Goal: Transaction & Acquisition: Purchase product/service

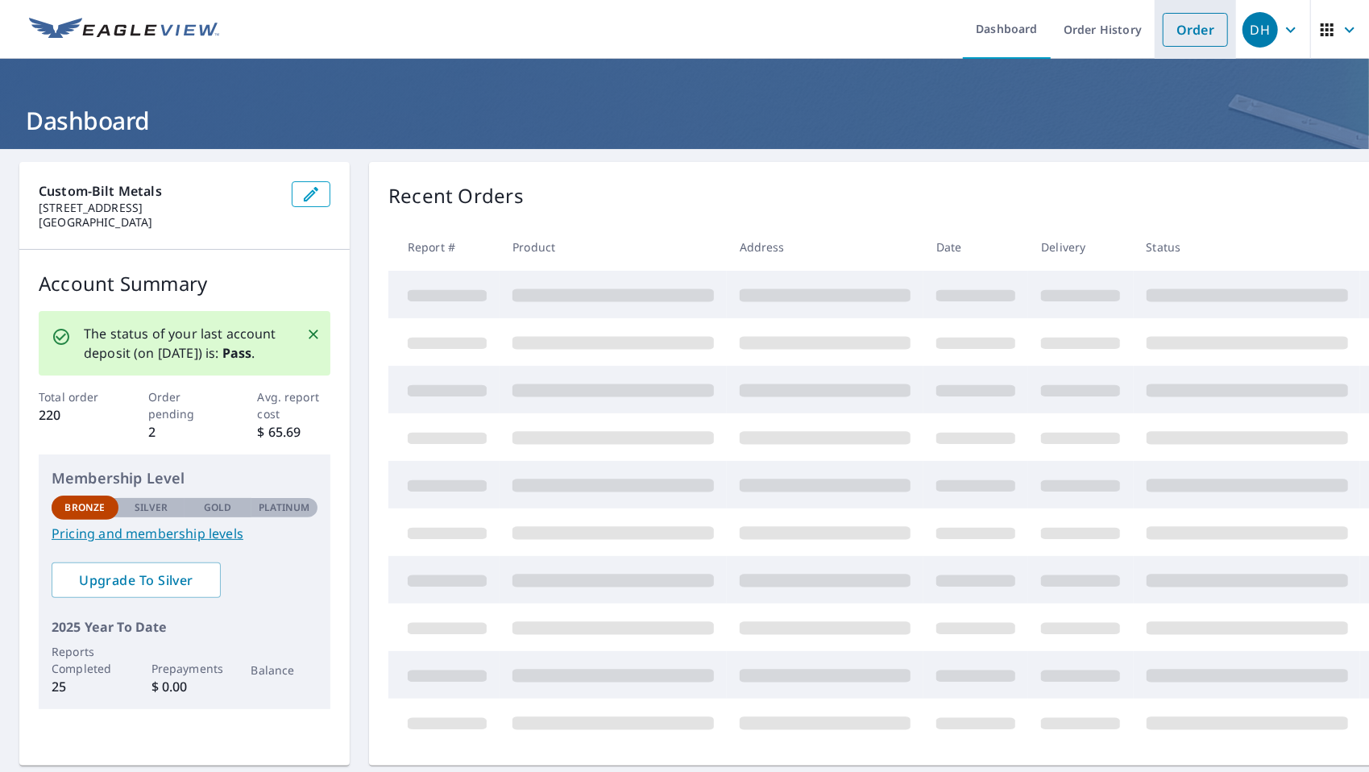
click at [1165, 37] on link "Order" at bounding box center [1194, 30] width 65 height 34
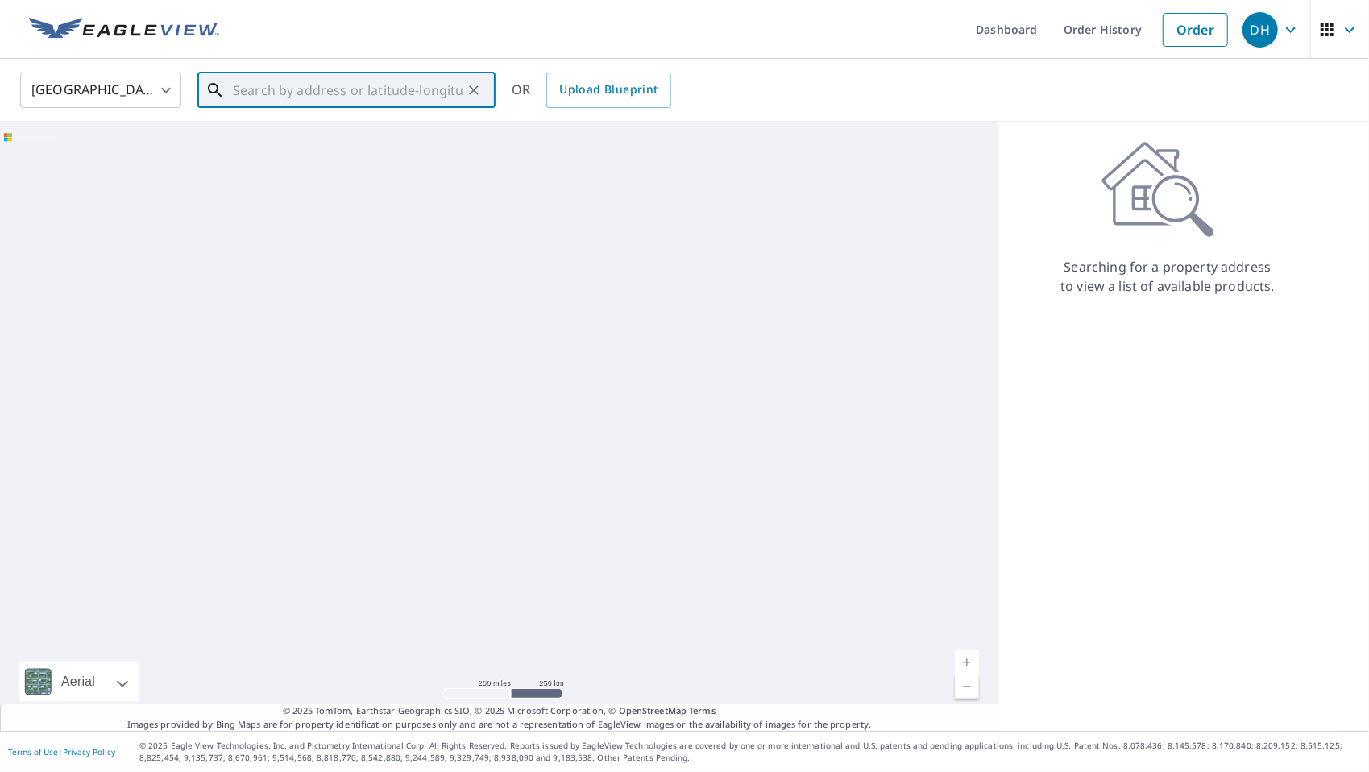
click at [340, 92] on input "text" at bounding box center [348, 90] width 230 height 45
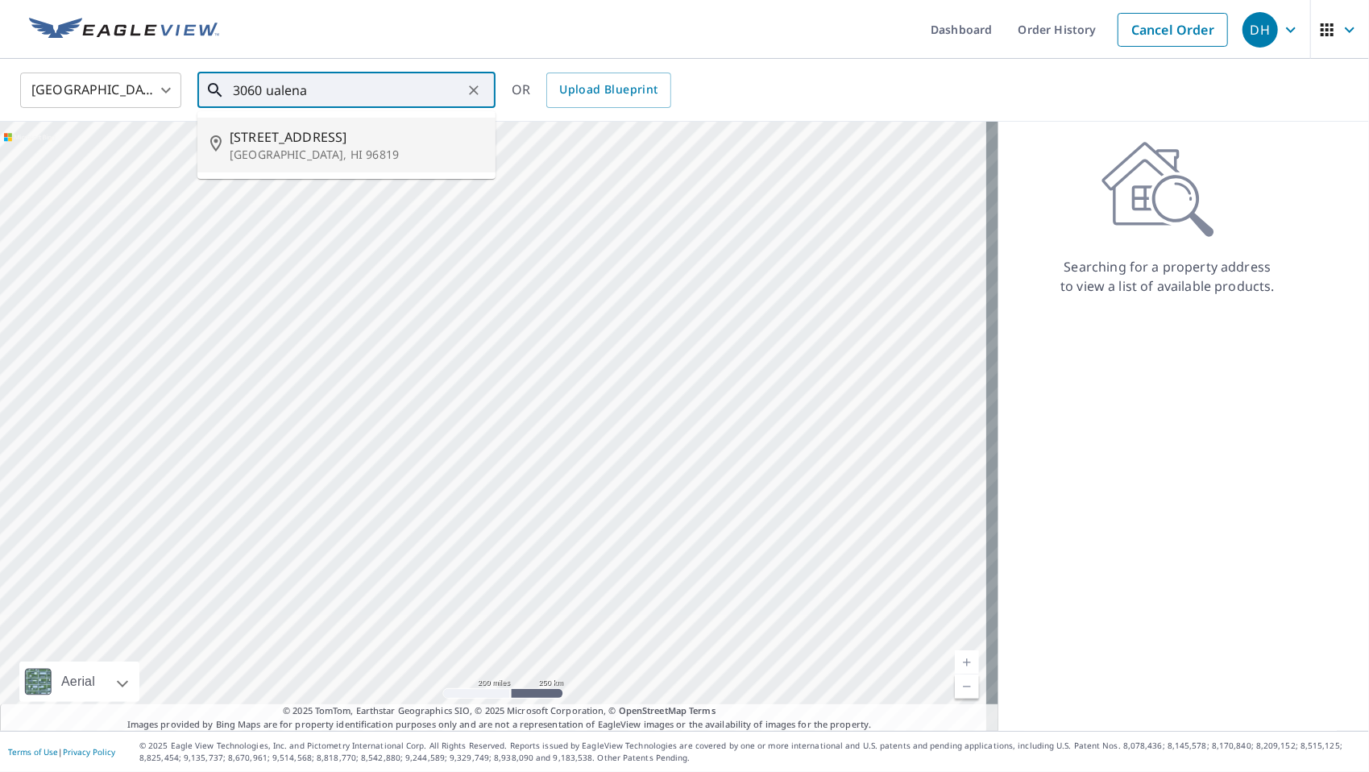
click at [303, 143] on span "[STREET_ADDRESS]" at bounding box center [356, 136] width 253 height 19
type input "[STREET_ADDRESS]"
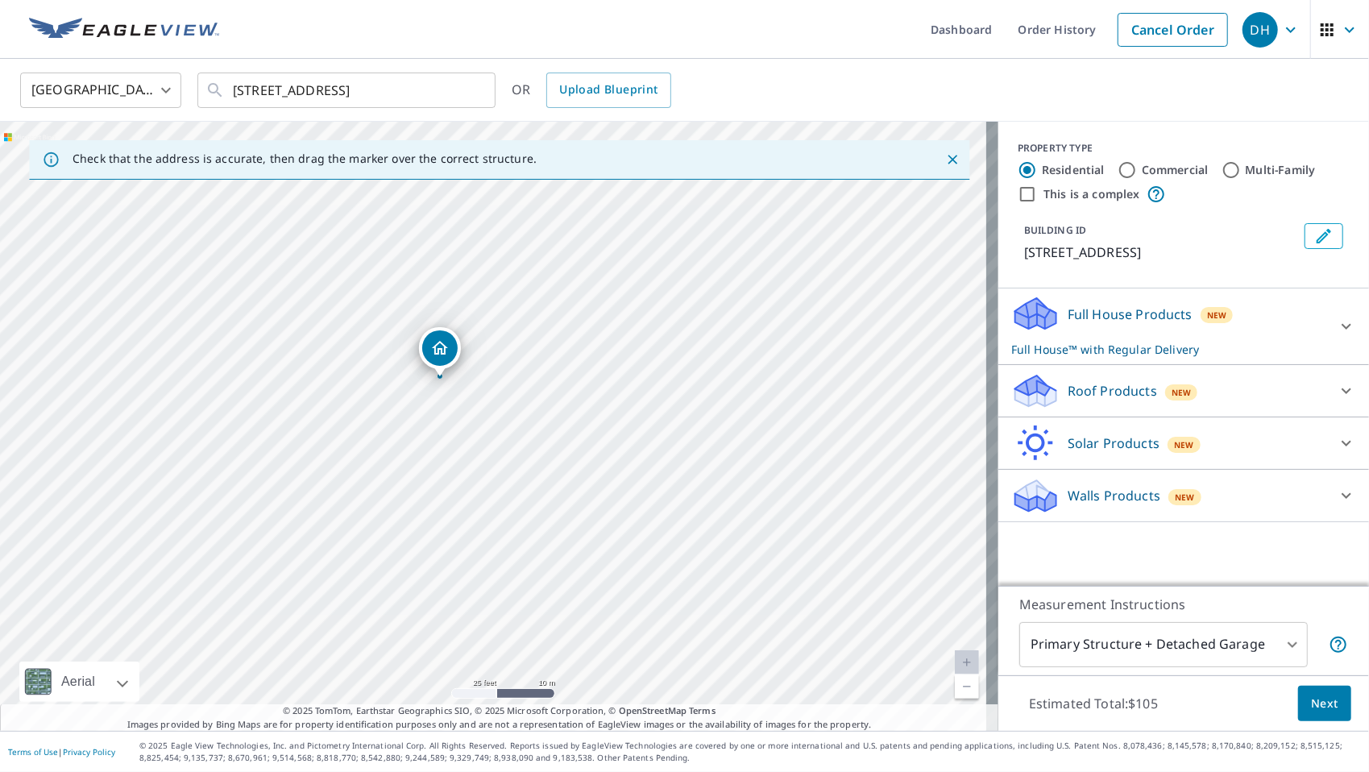
drag, startPoint x: 276, startPoint y: 339, endPoint x: 561, endPoint y: 666, distance: 433.4
click at [573, 677] on div "[STREET_ADDRESS]" at bounding box center [499, 426] width 998 height 609
drag, startPoint x: 400, startPoint y: 440, endPoint x: 432, endPoint y: 412, distance: 42.3
click at [432, 412] on div "[STREET_ADDRESS]" at bounding box center [499, 426] width 998 height 609
click at [1117, 171] on input "Commercial" at bounding box center [1126, 169] width 19 height 19
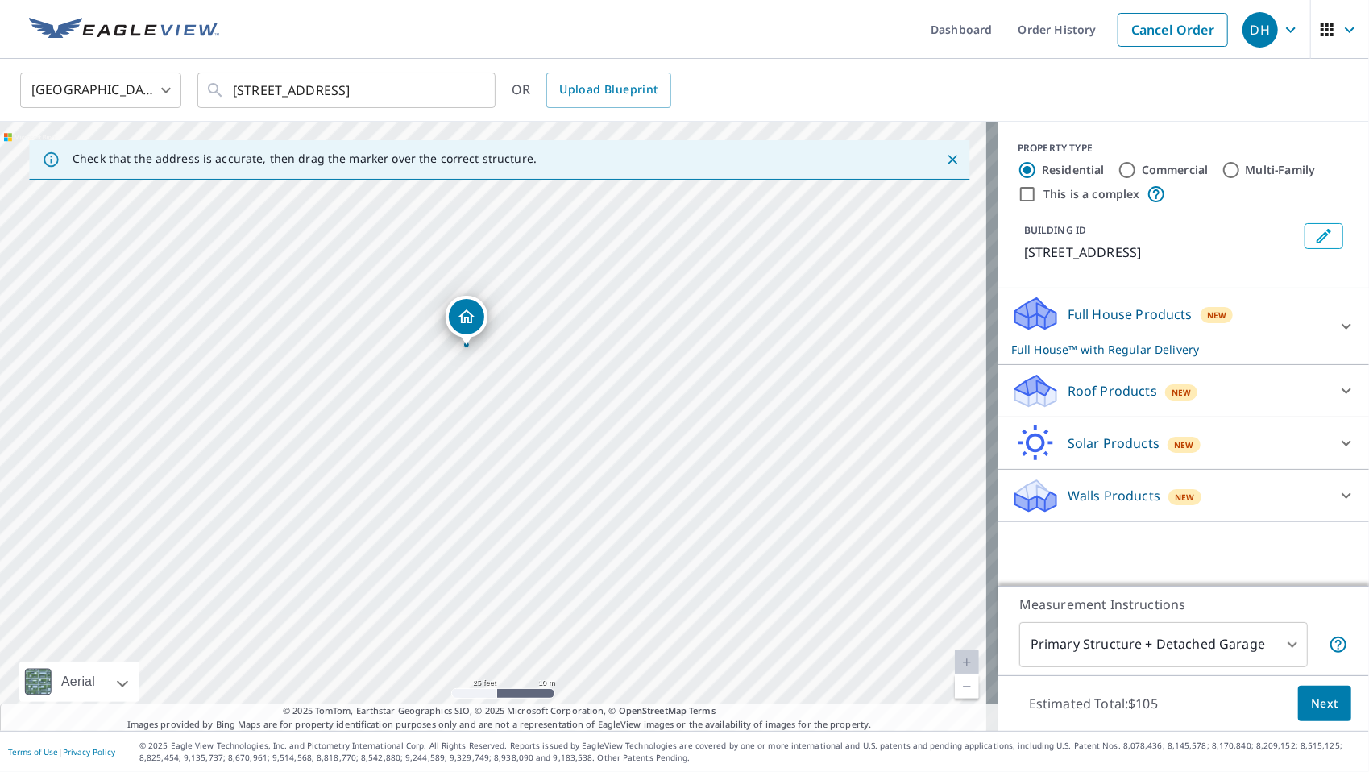
radio input "true"
type input "4"
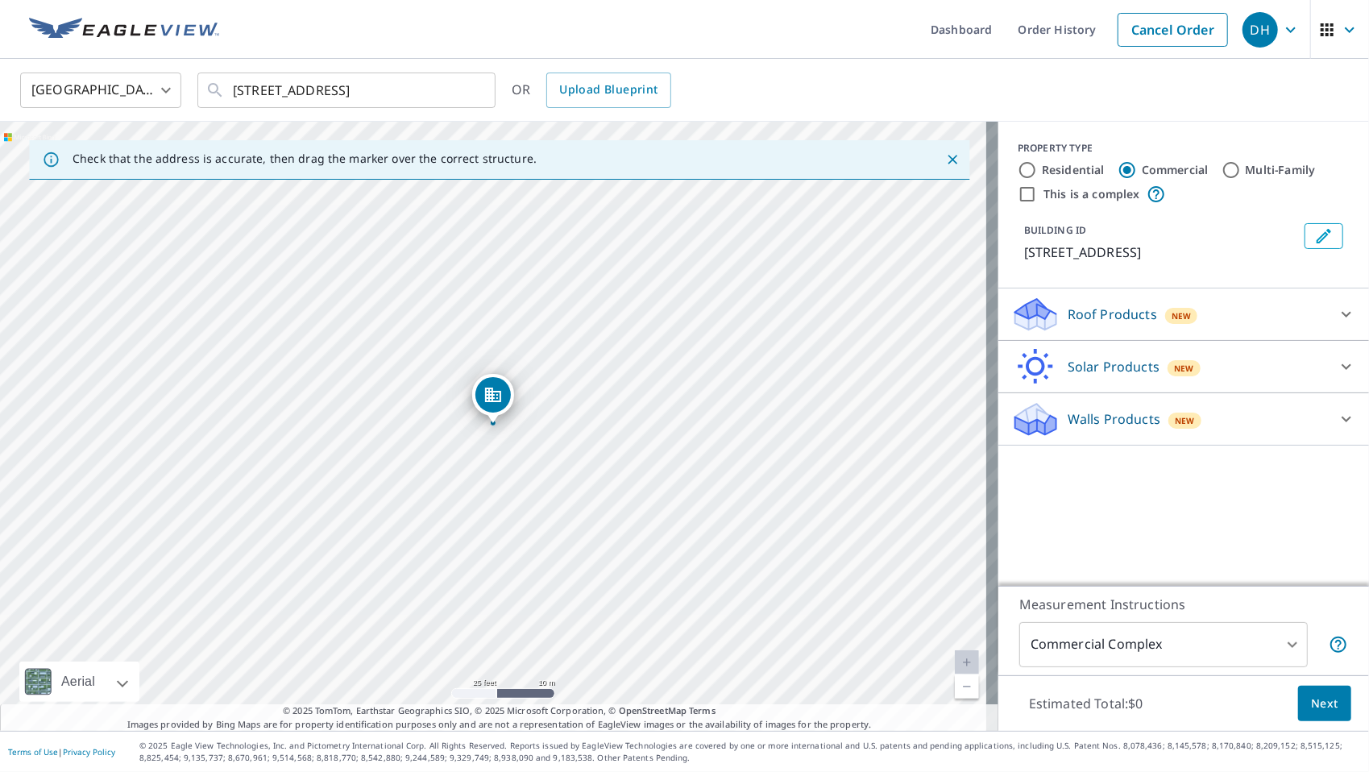
click at [1017, 309] on icon at bounding box center [1032, 309] width 35 height 20
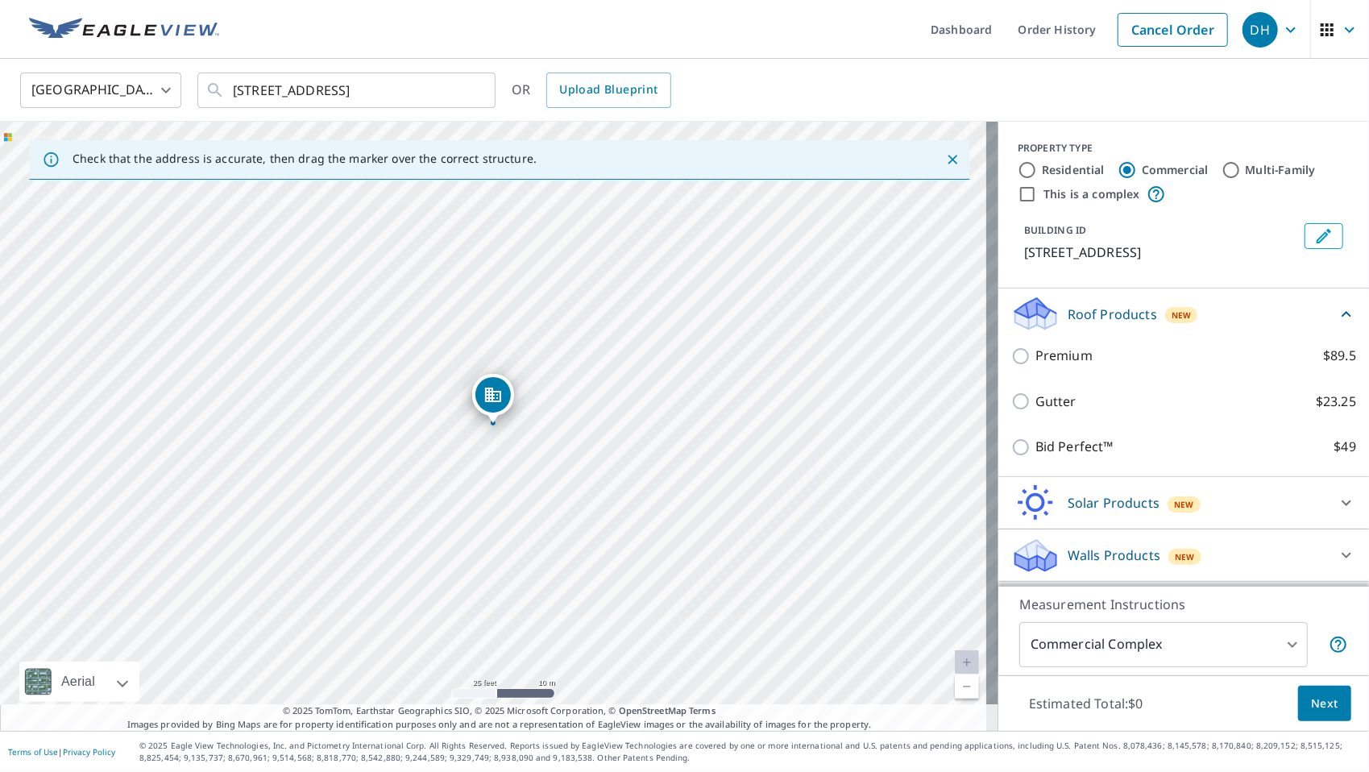
click at [1063, 280] on div "PROPERTY TYPE Residential Commercial Multi-Family This is a complex BUILDING ID…" at bounding box center [1183, 205] width 371 height 167
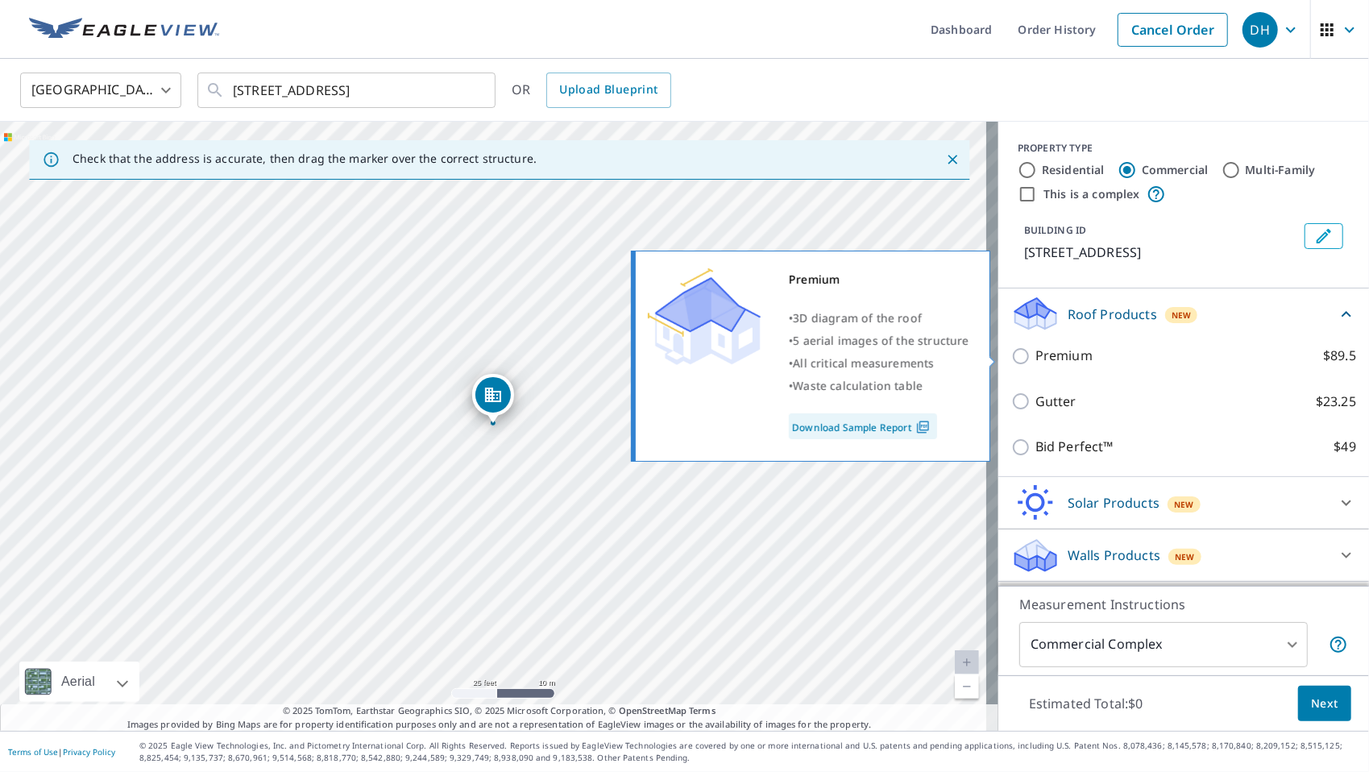
click at [1011, 362] on input "Premium $89.5" at bounding box center [1023, 355] width 24 height 19
checkbox input "true"
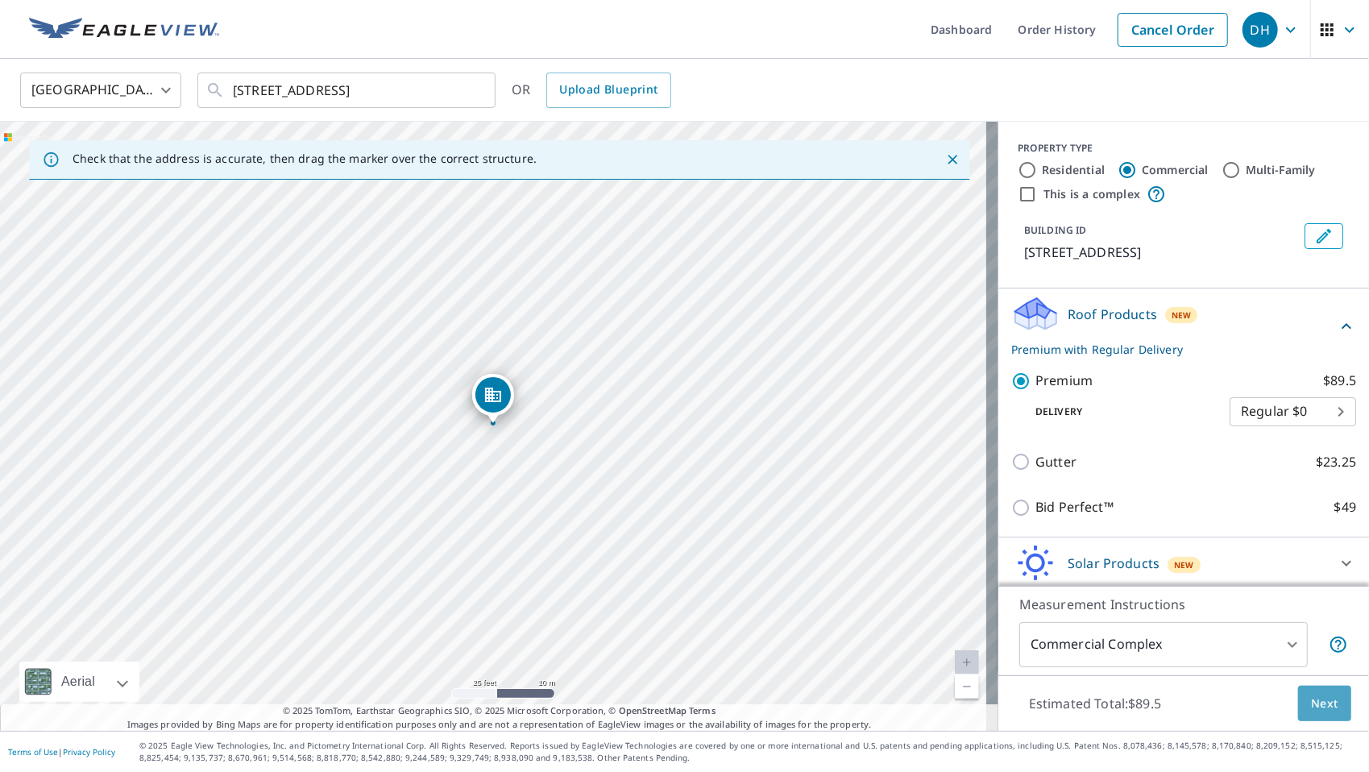
click at [1311, 707] on span "Next" at bounding box center [1324, 704] width 27 height 20
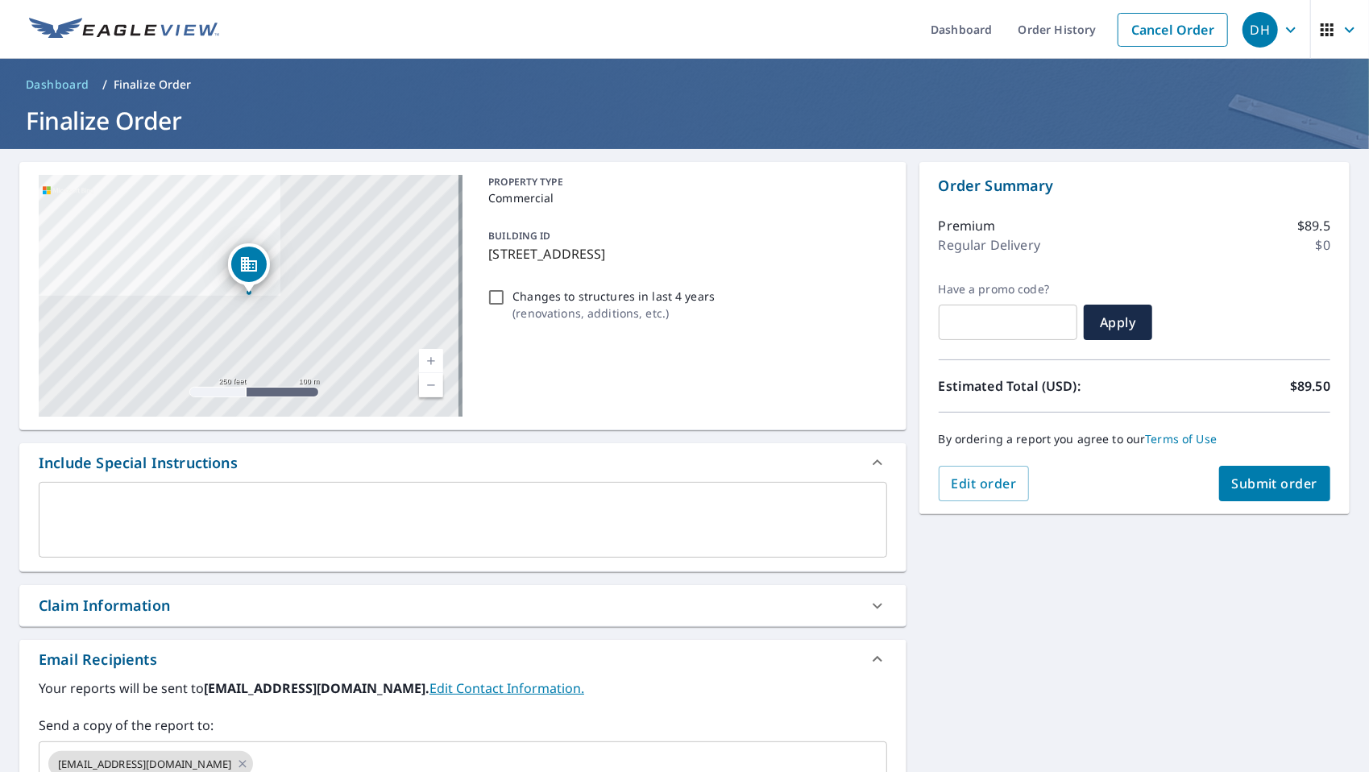
click at [1249, 491] on button "Submit order" at bounding box center [1275, 483] width 112 height 35
checkbox input "true"
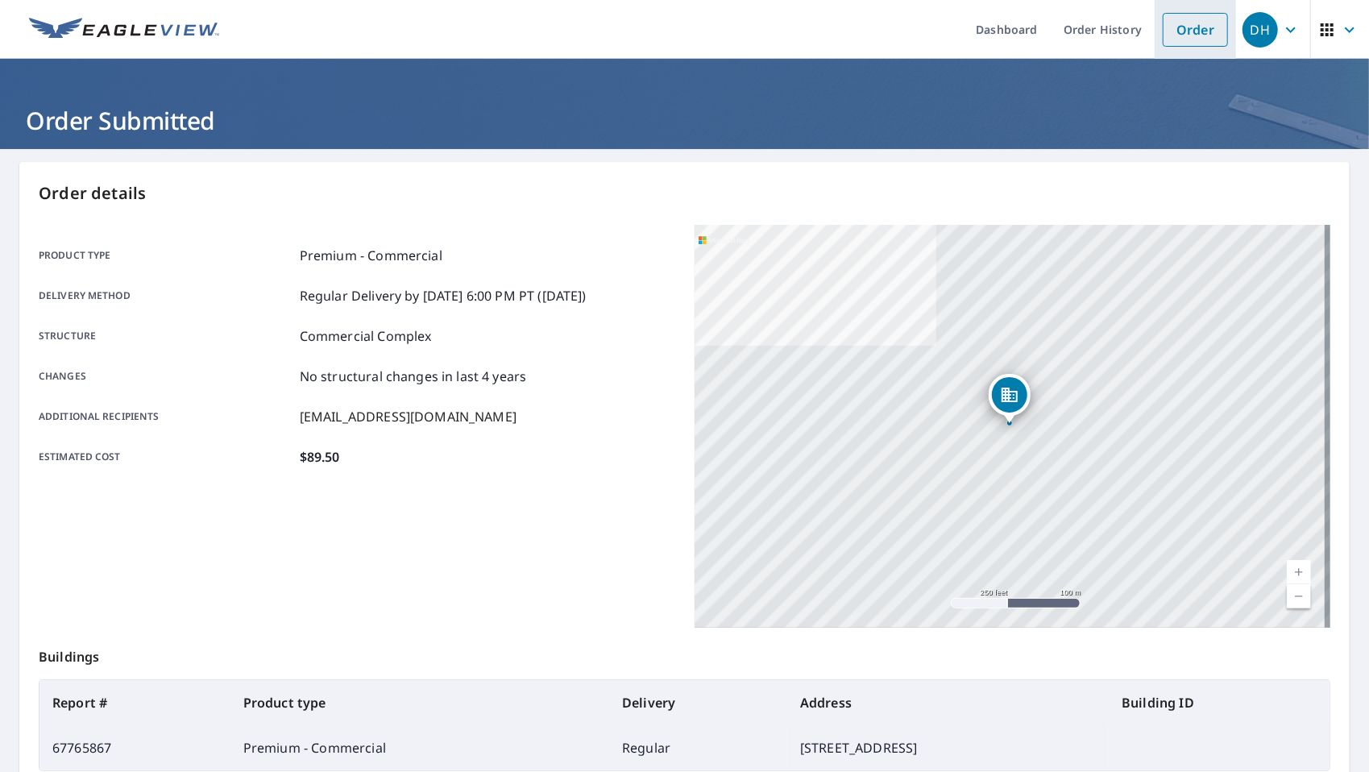
drag, startPoint x: 1177, startPoint y: 26, endPoint x: 1168, endPoint y: 31, distance: 10.1
click at [1176, 27] on link "Order" at bounding box center [1194, 30] width 65 height 34
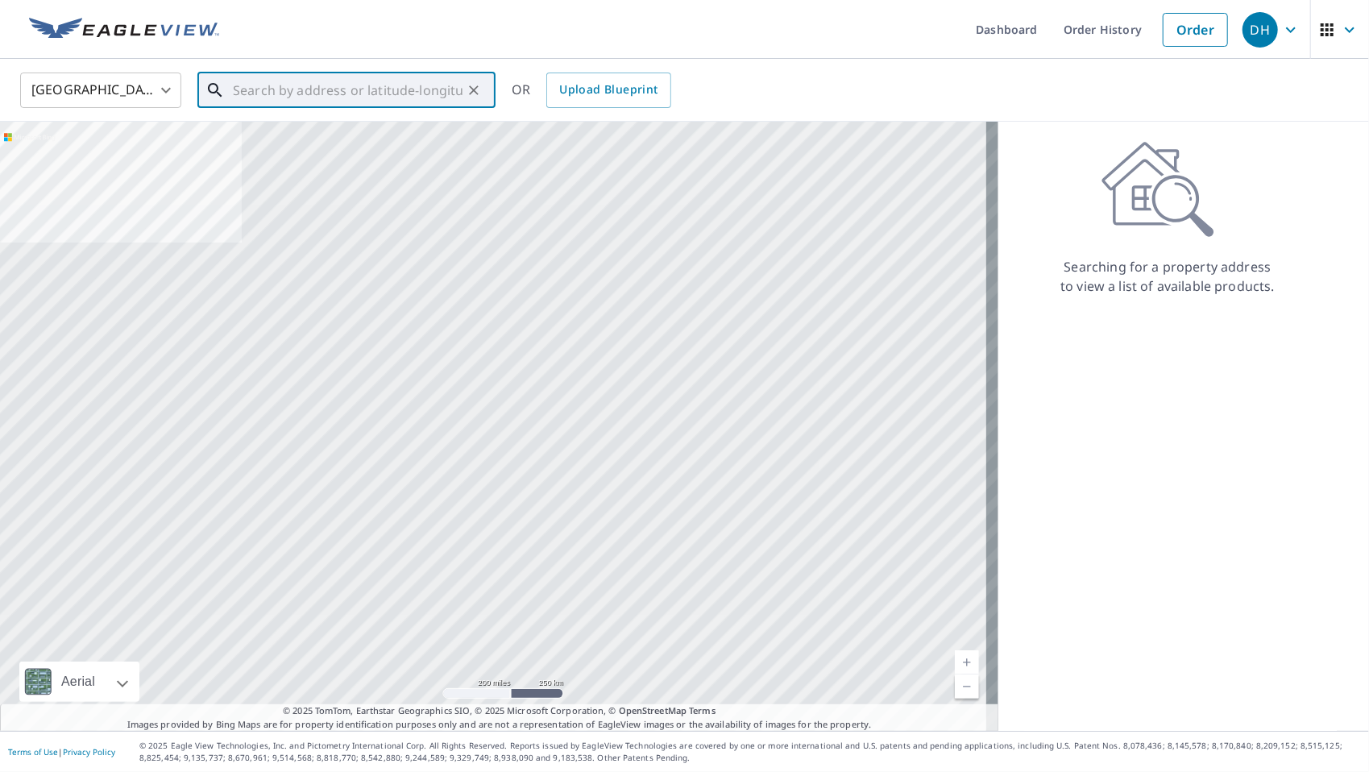
click at [242, 93] on input "text" at bounding box center [348, 90] width 230 height 45
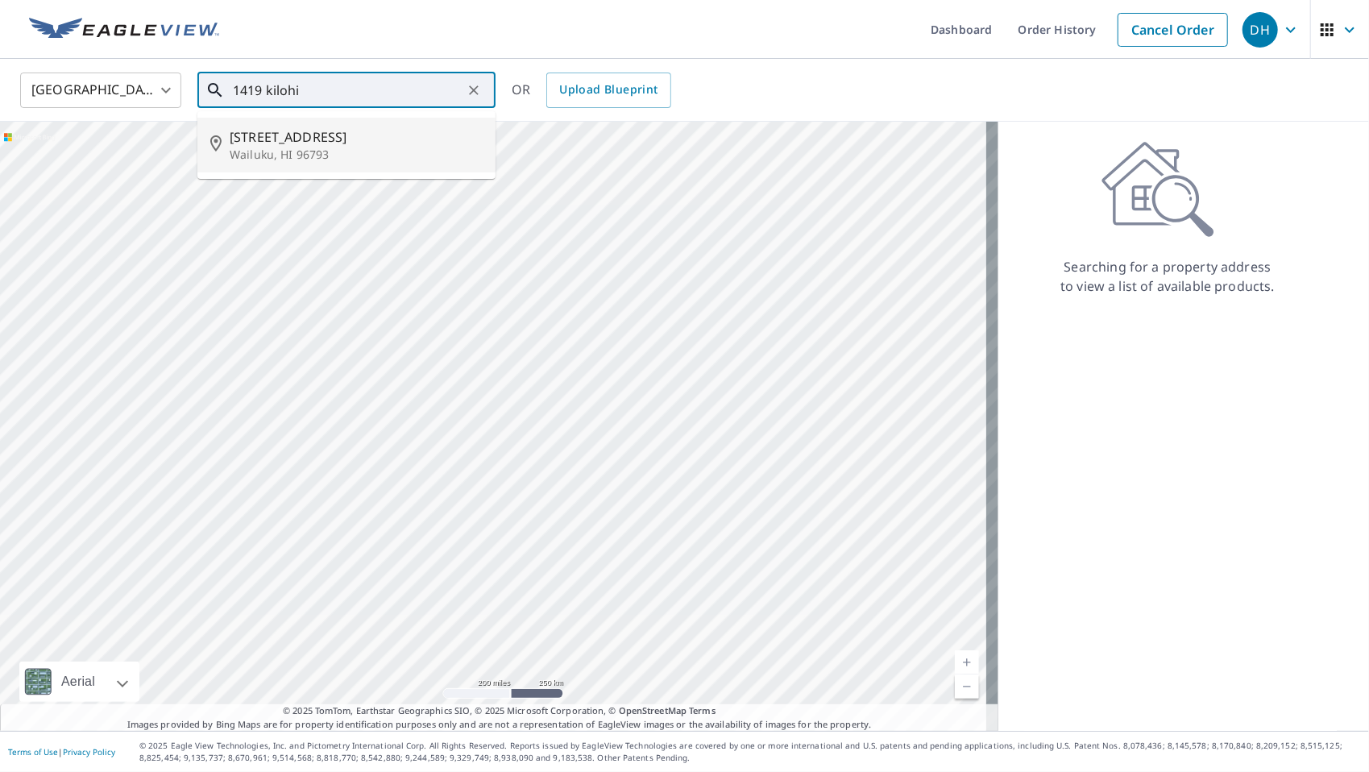
click at [298, 153] on p "Wailuku, HI 96793" at bounding box center [356, 155] width 253 height 16
type input "[STREET_ADDRESS]"
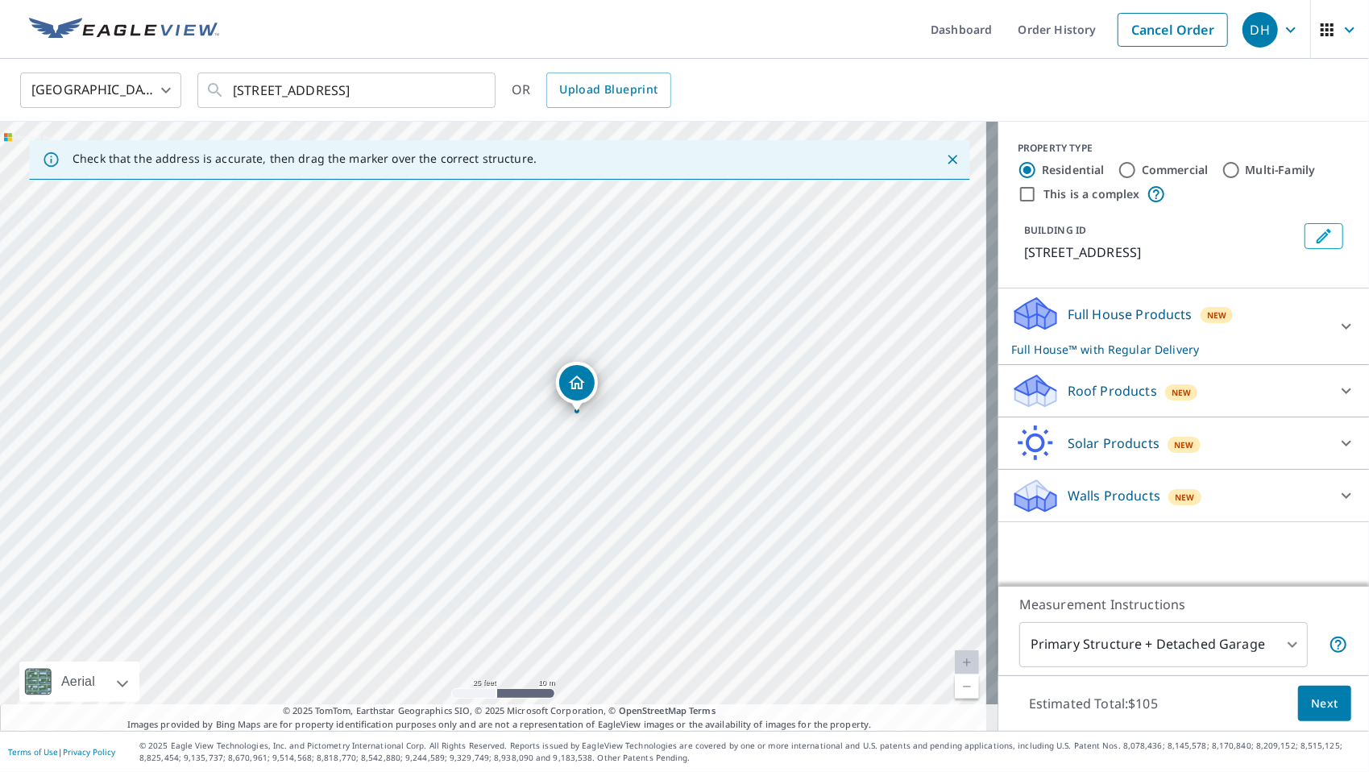
drag, startPoint x: 611, startPoint y: 470, endPoint x: 634, endPoint y: 421, distance: 53.7
click at [634, 421] on div "[STREET_ADDRESS]" at bounding box center [499, 426] width 998 height 609
drag, startPoint x: 572, startPoint y: 383, endPoint x: 574, endPoint y: 372, distance: 11.5
click at [1042, 392] on icon at bounding box center [1035, 396] width 41 height 19
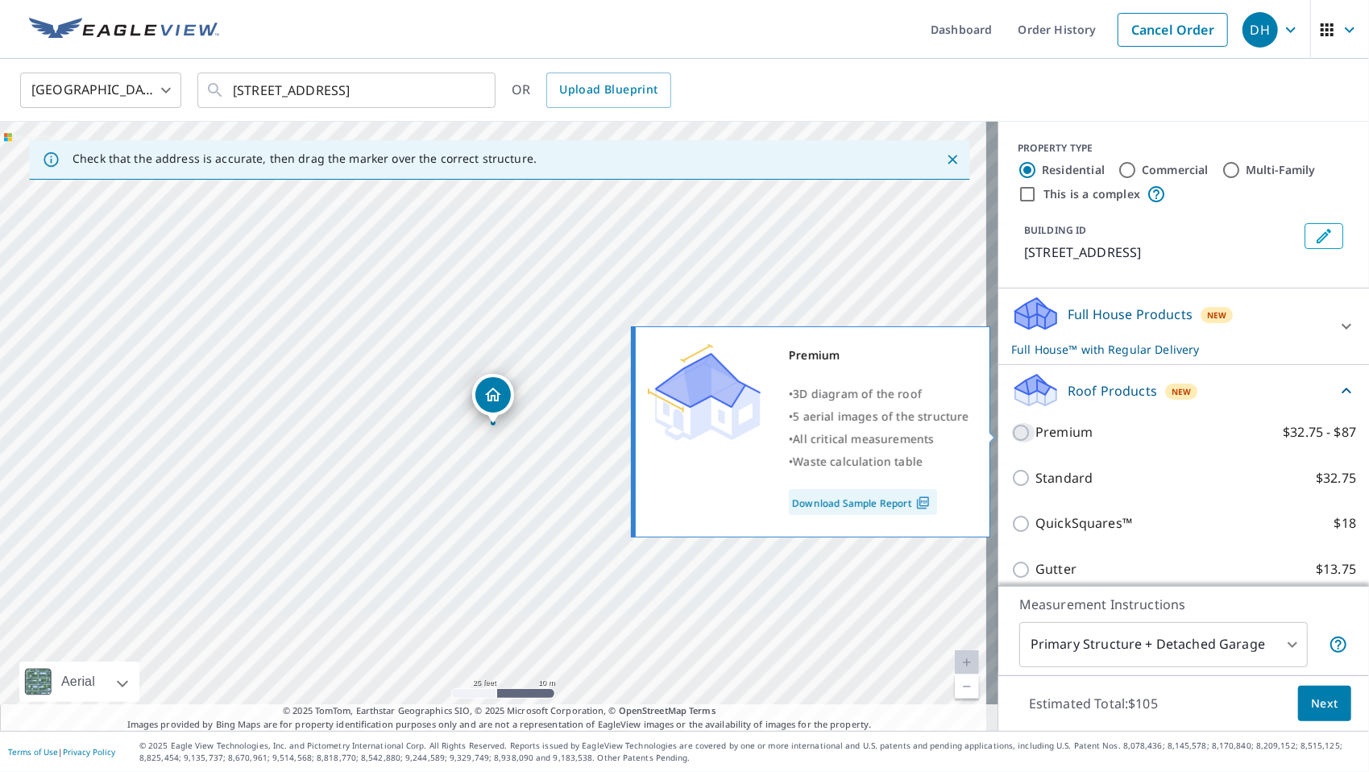
click at [1011, 432] on input "Premium $32.75 - $87" at bounding box center [1023, 432] width 24 height 19
checkbox input "true"
checkbox input "false"
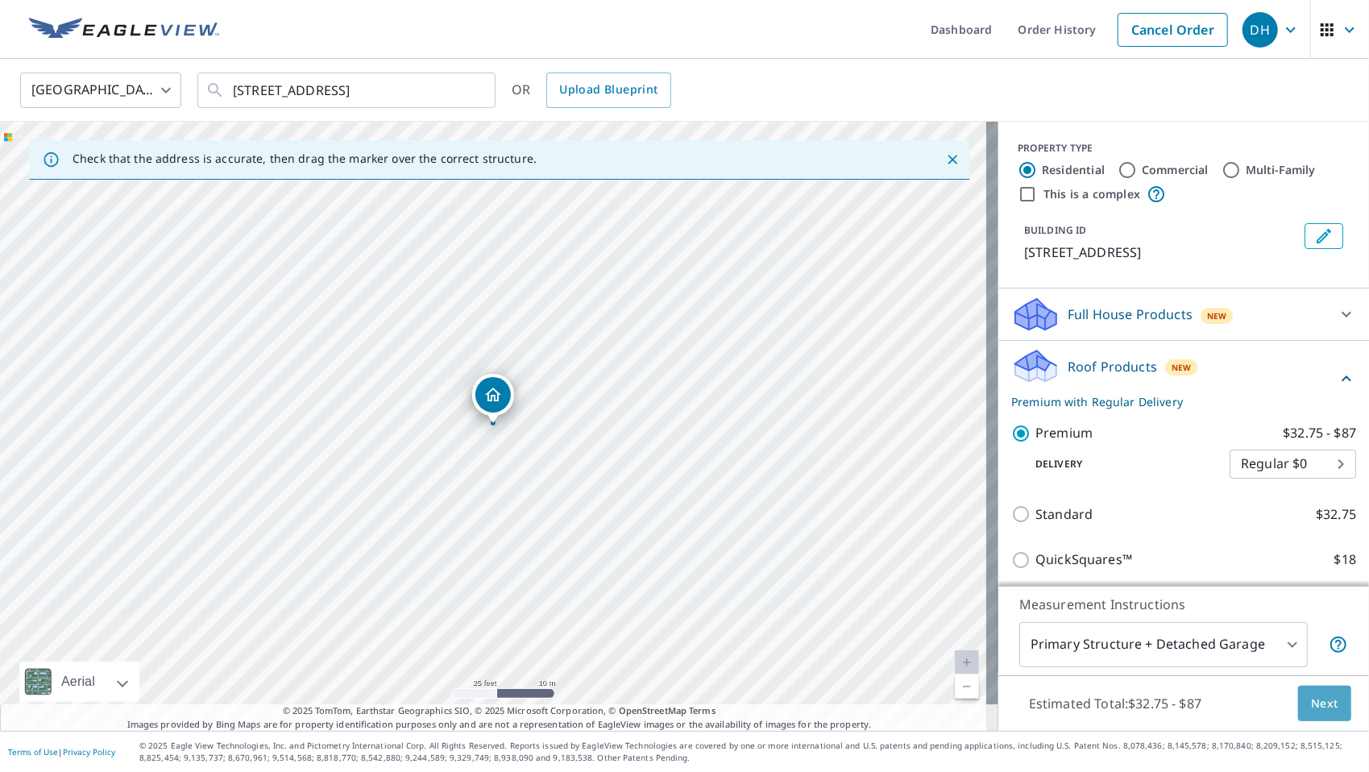
click at [1316, 702] on span "Next" at bounding box center [1324, 704] width 27 height 20
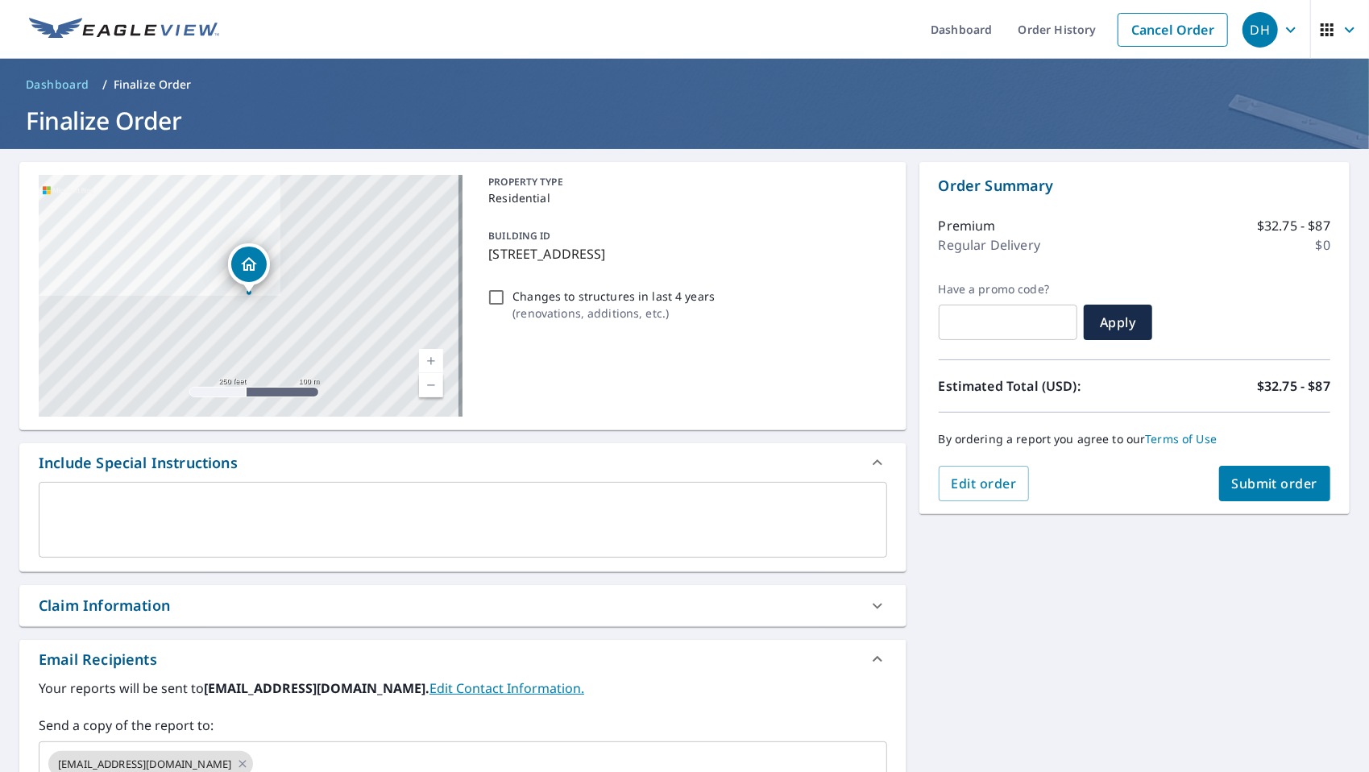
click at [1255, 479] on span "Submit order" at bounding box center [1275, 483] width 86 height 18
checkbox input "true"
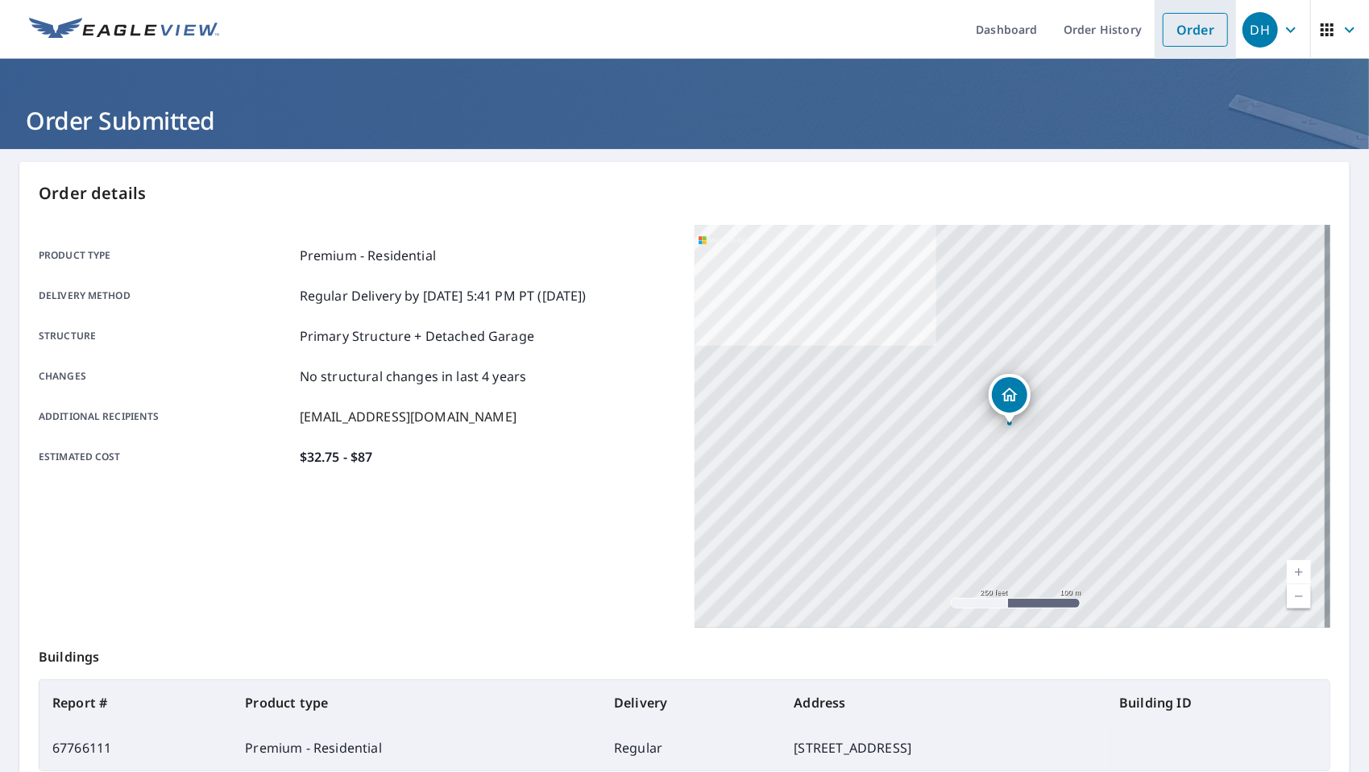
click at [1171, 37] on link "Order" at bounding box center [1194, 30] width 65 height 34
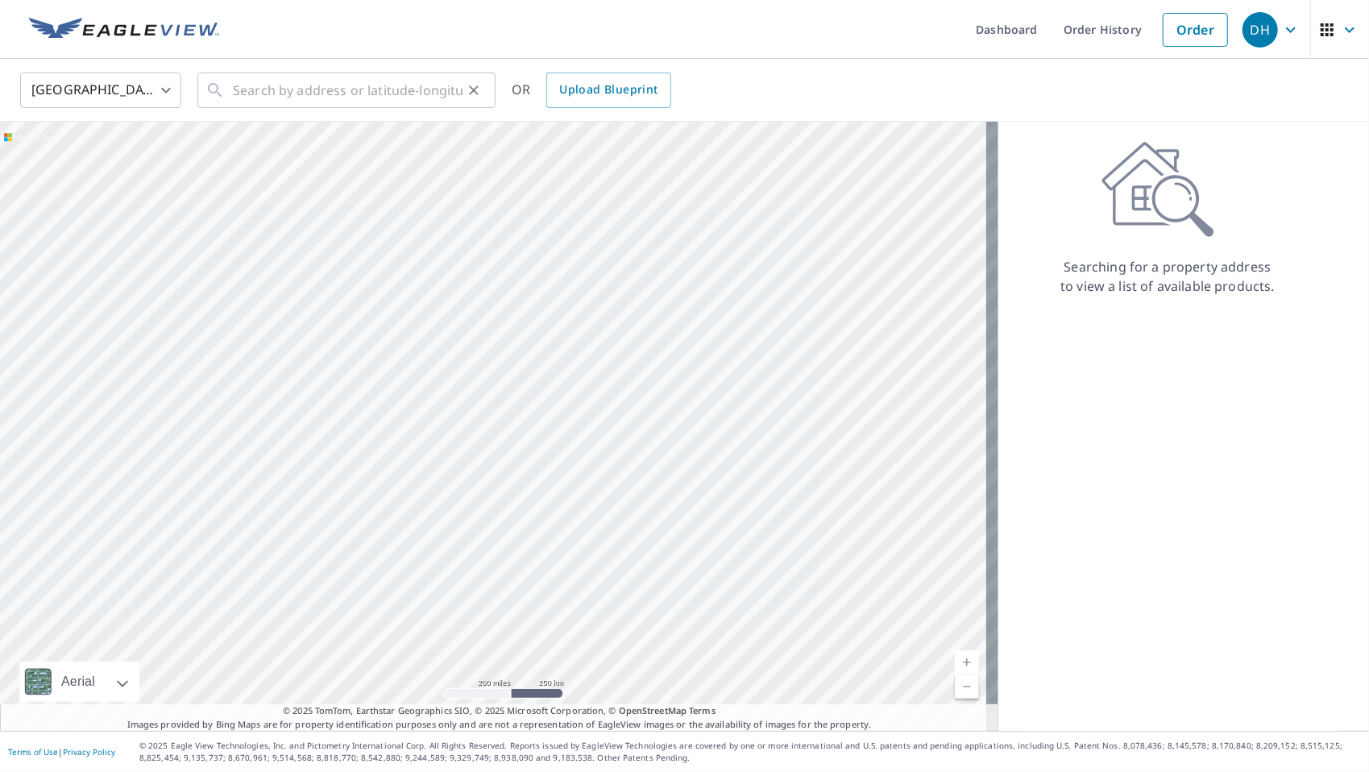
click at [229, 102] on div "​" at bounding box center [346, 90] width 298 height 35
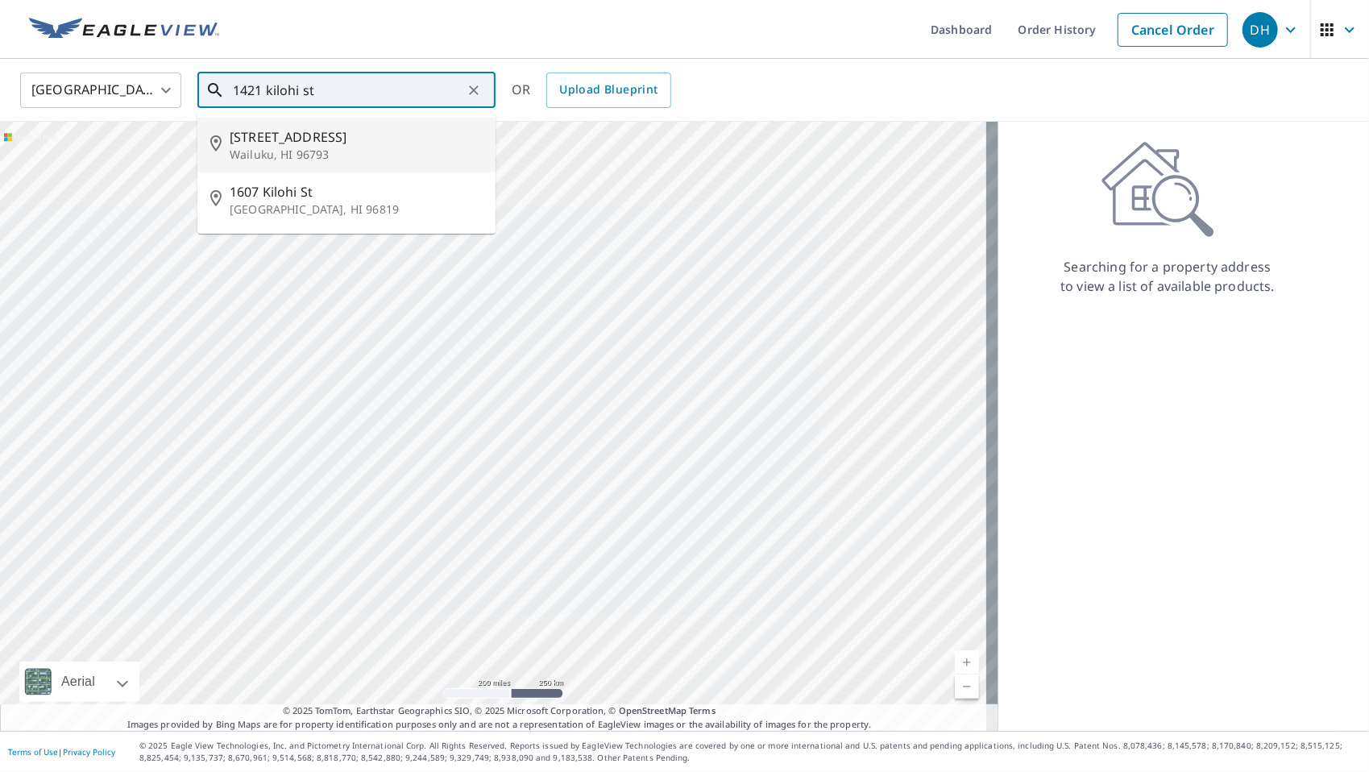
click at [287, 140] on span "[STREET_ADDRESS]" at bounding box center [356, 136] width 253 height 19
type input "[STREET_ADDRESS]"
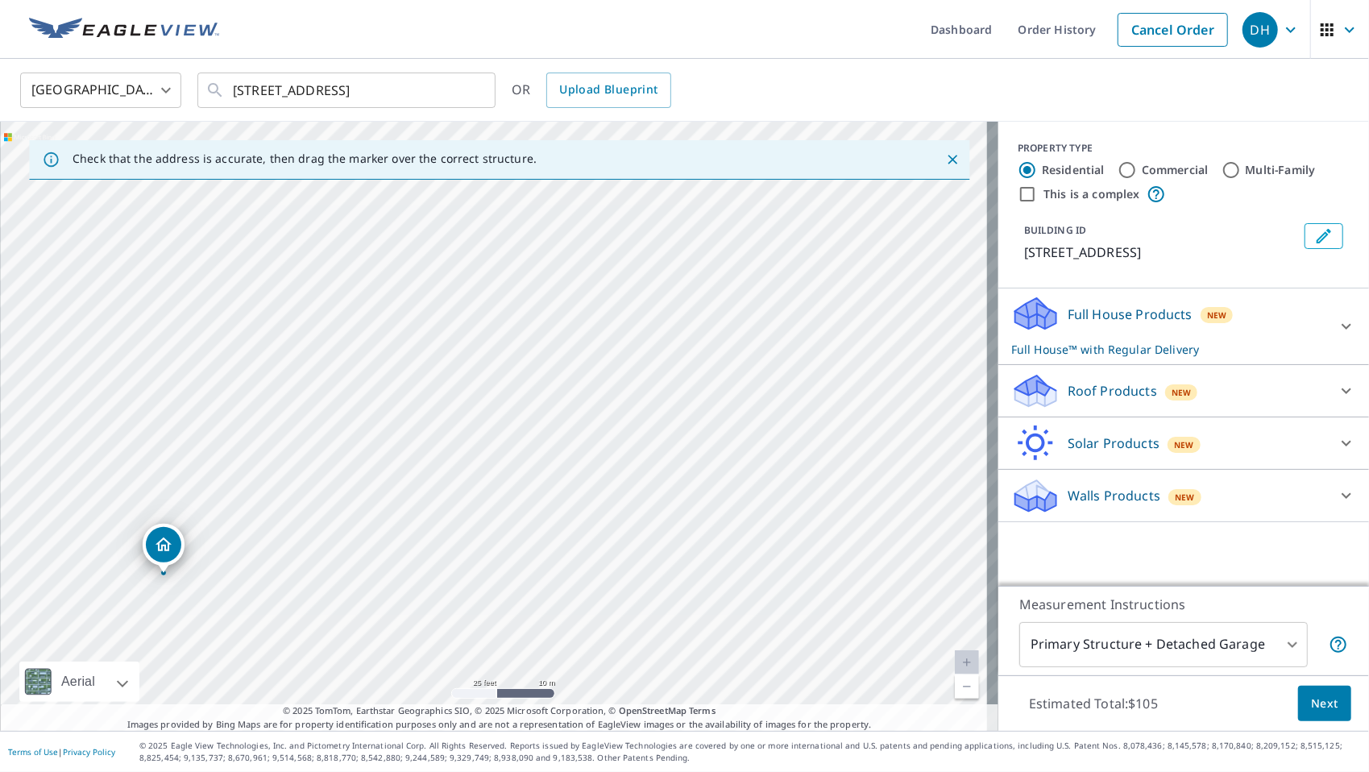
drag, startPoint x: 719, startPoint y: 349, endPoint x: 389, endPoint y: 499, distance: 362.0
click at [389, 499] on div "[STREET_ADDRESS]" at bounding box center [499, 426] width 998 height 609
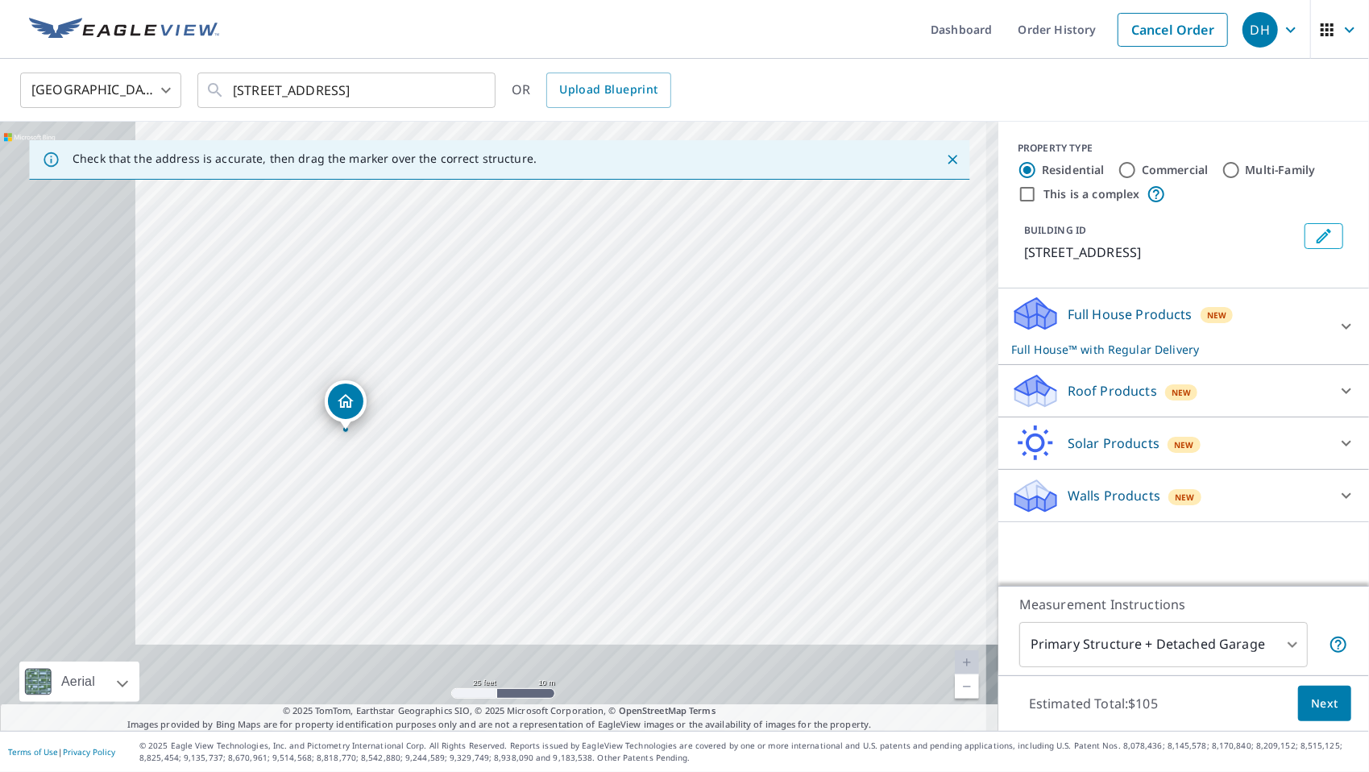
drag, startPoint x: 404, startPoint y: 522, endPoint x: 586, endPoint y: 379, distance: 231.8
click at [586, 379] on div "[STREET_ADDRESS]" at bounding box center [499, 426] width 998 height 609
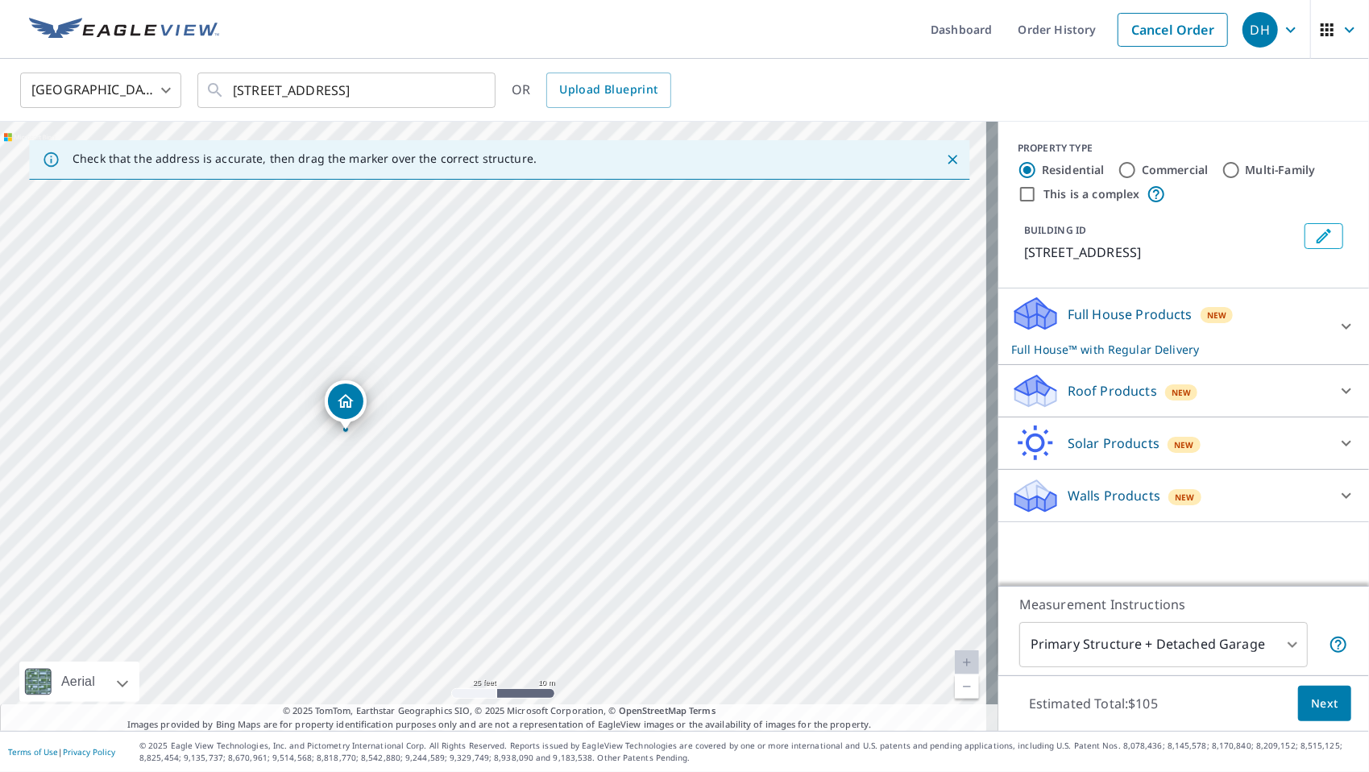
drag, startPoint x: 341, startPoint y: 421, endPoint x: 345, endPoint y: 406, distance: 15.0
drag, startPoint x: 474, startPoint y: 461, endPoint x: 445, endPoint y: 361, distance: 104.2
click at [445, 361] on div "[STREET_ADDRESS]" at bounding box center [499, 426] width 998 height 609
drag, startPoint x: 443, startPoint y: 369, endPoint x: 416, endPoint y: 331, distance: 46.7
click at [417, 331] on div "[STREET_ADDRESS]" at bounding box center [499, 426] width 998 height 609
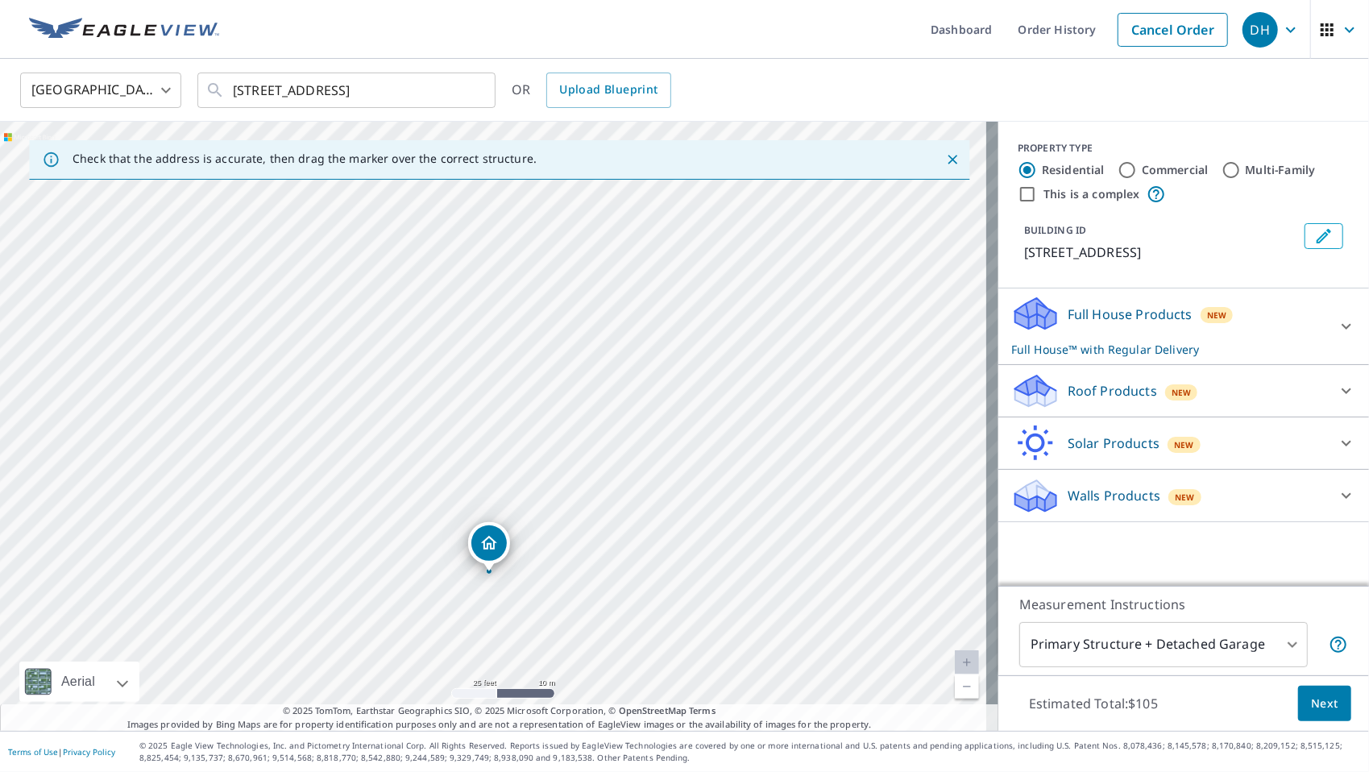
drag, startPoint x: 446, startPoint y: 267, endPoint x: 504, endPoint y: 549, distance: 288.6
drag, startPoint x: 491, startPoint y: 388, endPoint x: 493, endPoint y: 349, distance: 39.5
drag, startPoint x: 497, startPoint y: 356, endPoint x: 496, endPoint y: 389, distance: 33.0
click at [496, 389] on div "[STREET_ADDRESS]" at bounding box center [499, 426] width 998 height 609
drag, startPoint x: 483, startPoint y: 430, endPoint x: 483, endPoint y: 446, distance: 16.1
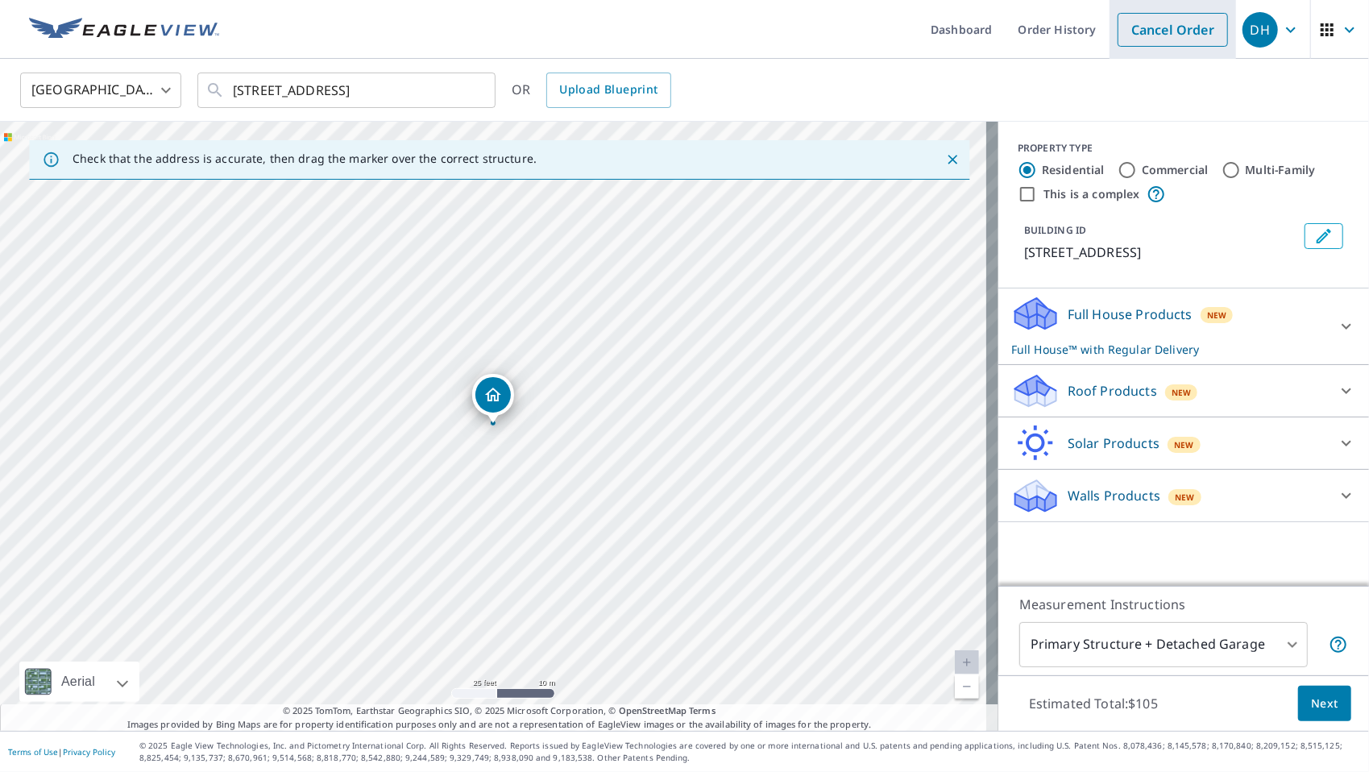
click at [1134, 24] on link "Cancel Order" at bounding box center [1172, 30] width 110 height 34
